Goal: Task Accomplishment & Management: Manage account settings

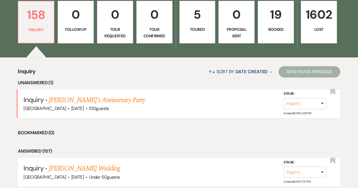
scroll to position [170, 0]
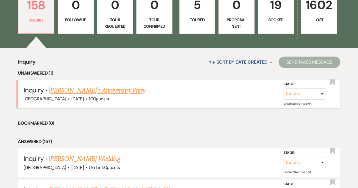
click at [95, 90] on link "[PERSON_NAME]'s Anniversary Party" at bounding box center [97, 91] width 97 height 10
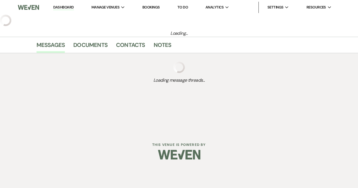
select select "17"
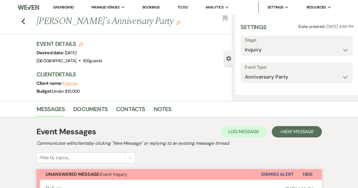
select select "5"
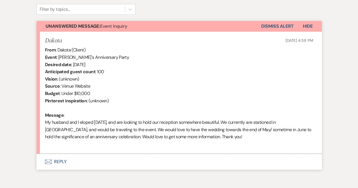
scroll to position [216, 0]
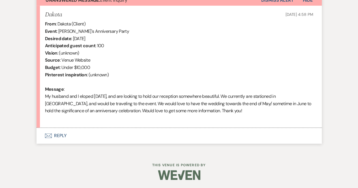
click at [63, 137] on button "Envelope Reply" at bounding box center [179, 136] width 285 height 16
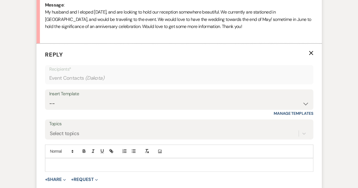
scroll to position [308, 0]
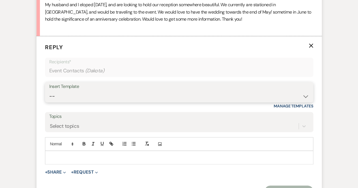
click at [54, 97] on select "-- Weven Planning Portal Introduction (Booked Events) Follow Up Automatic Initi…" at bounding box center [179, 96] width 260 height 11
select select "742"
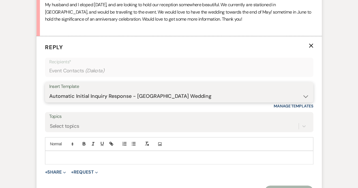
click at [49, 91] on select "-- Weven Planning Portal Introduction (Booked Events) Follow Up Automatic Initi…" at bounding box center [179, 96] width 260 height 11
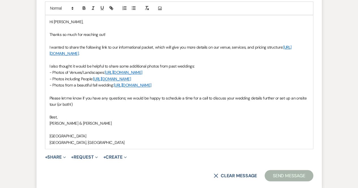
scroll to position [477, 0]
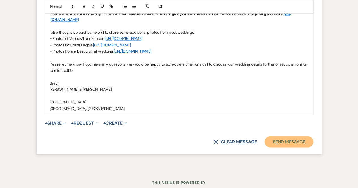
click at [283, 141] on button "Send Message" at bounding box center [289, 141] width 48 height 11
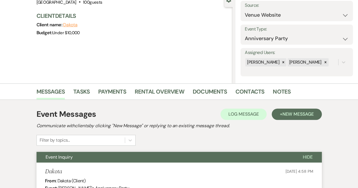
scroll to position [0, 0]
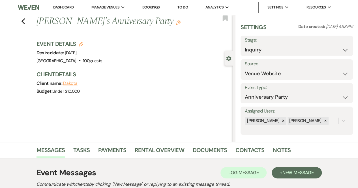
click at [63, 7] on link "Dashboard" at bounding box center [63, 7] width 20 height 5
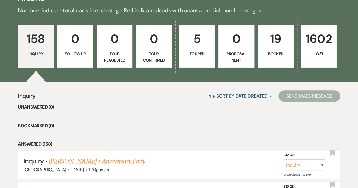
scroll to position [142, 0]
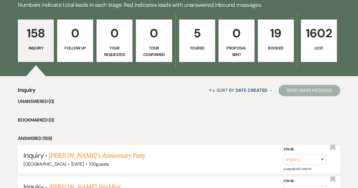
click at [194, 40] on p "5" at bounding box center [197, 33] width 29 height 19
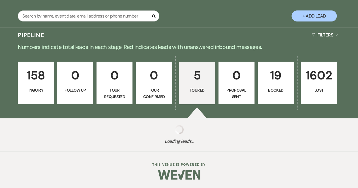
select select "5"
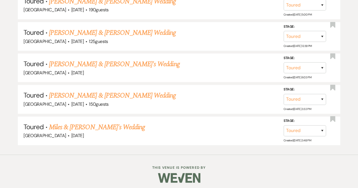
scroll to position [298, 0]
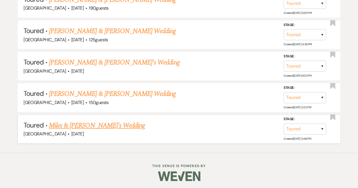
click at [76, 127] on link "Miles & [PERSON_NAME]'s Wedding" at bounding box center [97, 126] width 96 height 10
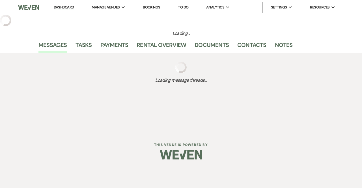
select select "5"
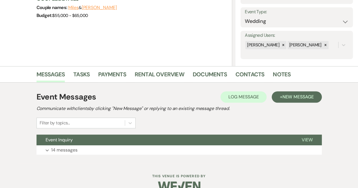
scroll to position [87, 0]
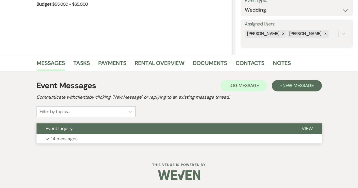
click at [69, 138] on p "14 messages" at bounding box center [64, 138] width 26 height 7
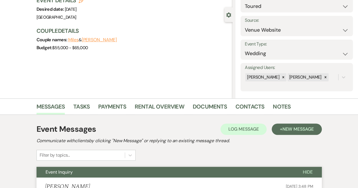
scroll to position [0, 0]
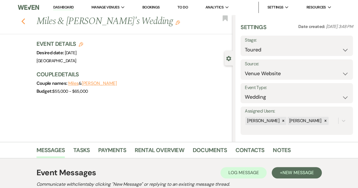
click at [25, 22] on icon "Previous" at bounding box center [23, 21] width 4 height 7
select select "5"
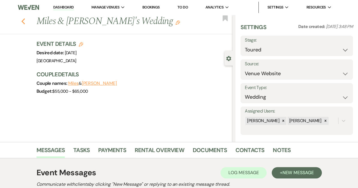
select select "5"
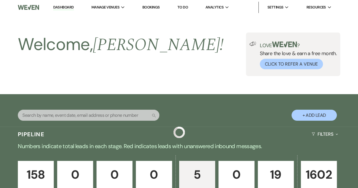
scroll to position [298, 0]
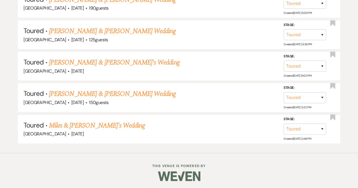
click at [94, 95] on link "[PERSON_NAME] & [PERSON_NAME] Wedding" at bounding box center [112, 94] width 127 height 10
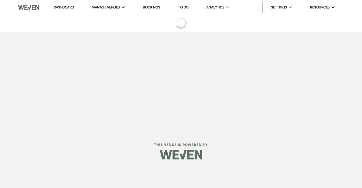
select select "5"
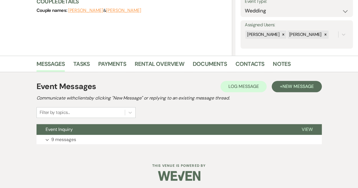
scroll to position [87, 0]
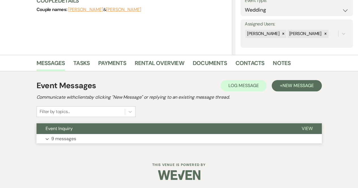
click at [300, 129] on button "View" at bounding box center [307, 128] width 29 height 11
